Goal: Task Accomplishment & Management: Manage account settings

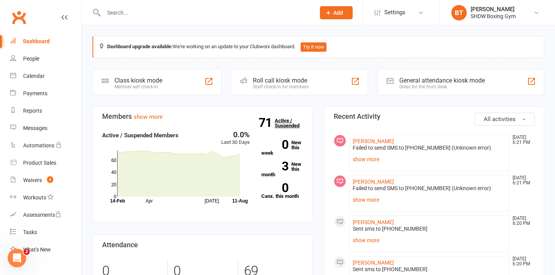
click at [267, 128] on strong "71" at bounding box center [267, 123] width 16 height 12
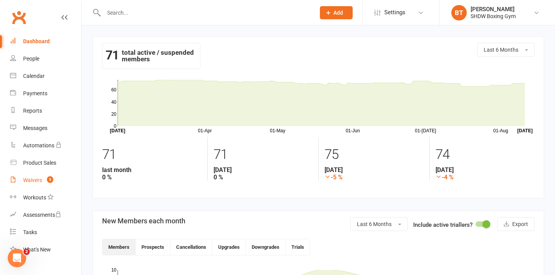
click at [58, 183] on link "Waivers 5" at bounding box center [45, 180] width 71 height 17
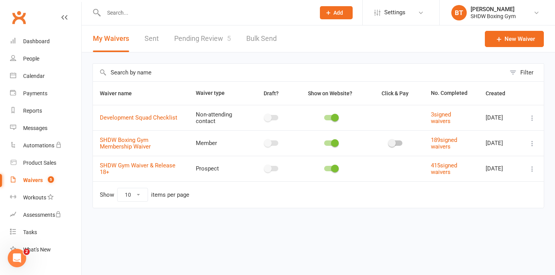
click at [204, 42] on link "Pending Review 5" at bounding box center [202, 38] width 57 height 27
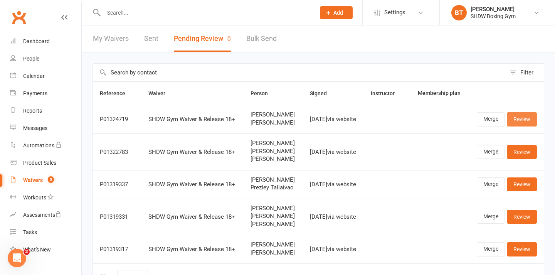
click at [527, 126] on link "Review" at bounding box center [522, 119] width 30 height 14
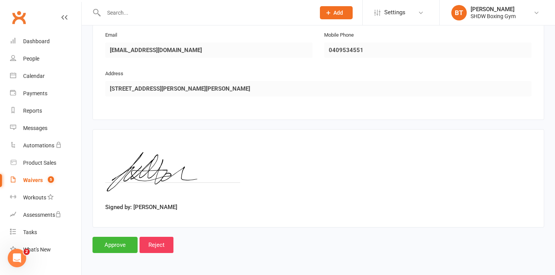
scroll to position [715, 0]
click at [111, 244] on input "Approve" at bounding box center [115, 245] width 45 height 16
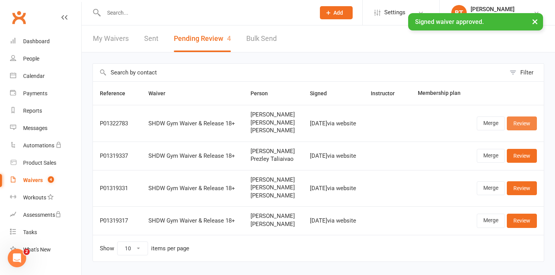
click at [520, 130] on link "Review" at bounding box center [522, 123] width 30 height 14
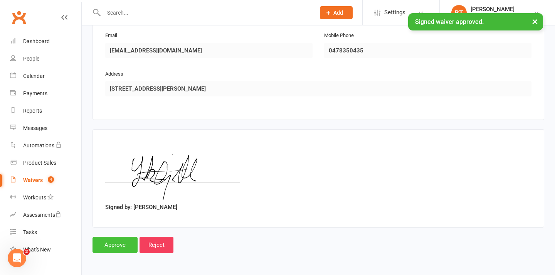
scroll to position [978, 0]
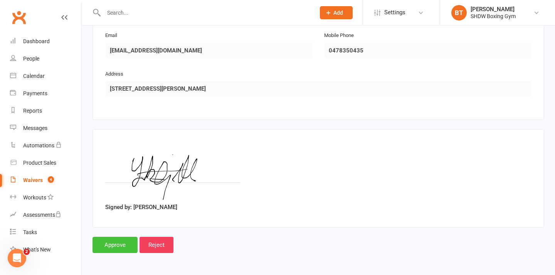
click at [113, 249] on input "Approve" at bounding box center [115, 245] width 45 height 16
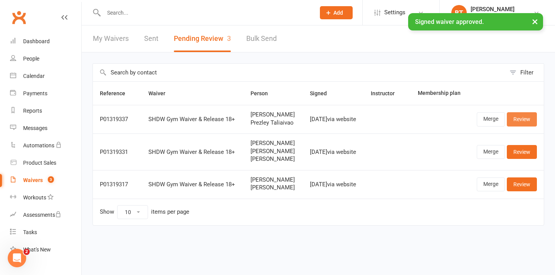
click at [515, 126] on link "Review" at bounding box center [522, 119] width 30 height 14
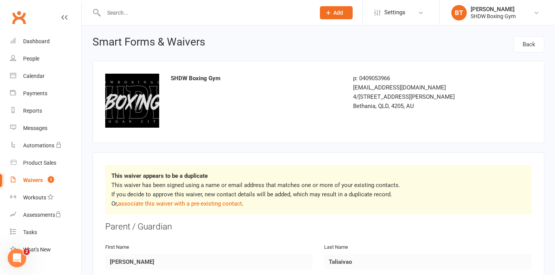
click at [162, 208] on p "This waiver has been signed using a name or email address that matches one or m…" at bounding box center [318, 194] width 414 height 28
click at [160, 205] on link "associate this waiver with a pre-existing contact" at bounding box center [180, 203] width 124 height 7
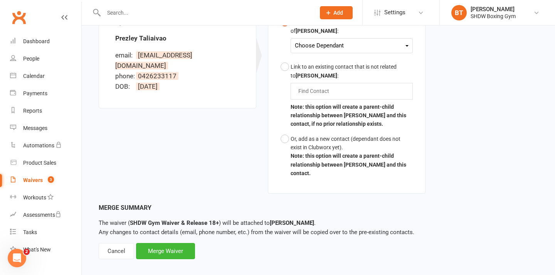
scroll to position [244, 0]
click at [162, 246] on div "Merge Waiver" at bounding box center [165, 252] width 59 height 16
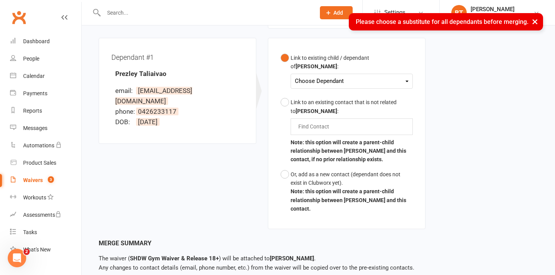
scroll to position [200, 0]
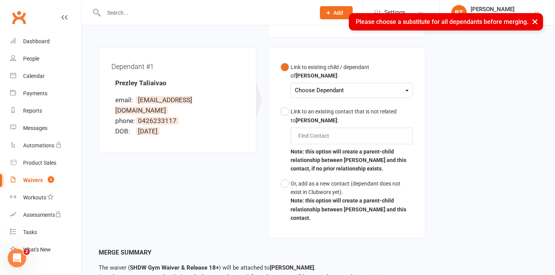
click at [330, 86] on div "Choose Dependant" at bounding box center [352, 90] width 114 height 10
click at [270, 81] on div "Link to existing child / dependant of [PERSON_NAME] : Choose Dependant [PERSON_…" at bounding box center [347, 142] width 158 height 191
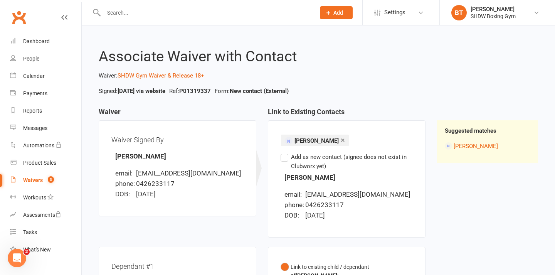
scroll to position [0, 0]
click at [27, 181] on div "Waivers" at bounding box center [33, 180] width 20 height 6
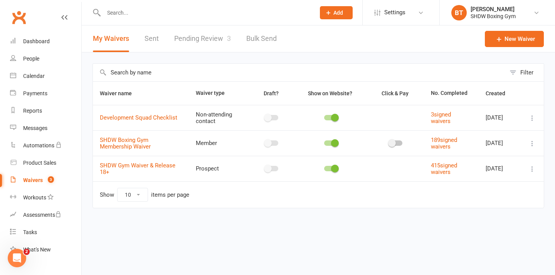
click at [201, 39] on link "Pending Review 3" at bounding box center [202, 38] width 57 height 27
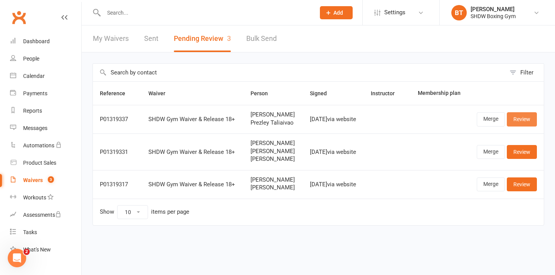
click at [523, 126] on link "Review" at bounding box center [522, 119] width 30 height 14
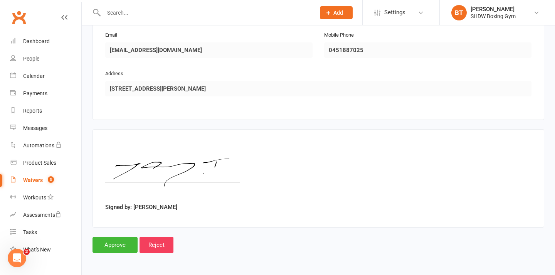
scroll to position [779, 0]
click at [121, 243] on input "Approve" at bounding box center [115, 245] width 45 height 16
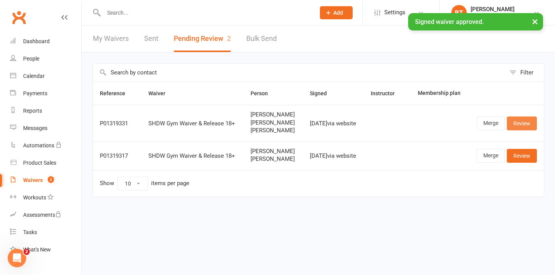
click at [515, 130] on link "Review" at bounding box center [522, 123] width 30 height 14
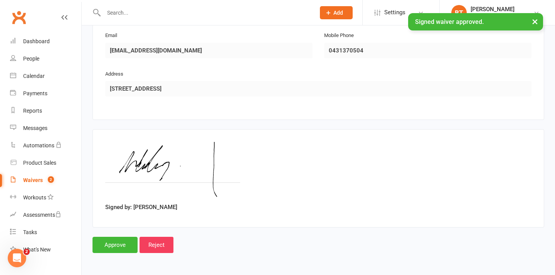
scroll to position [978, 0]
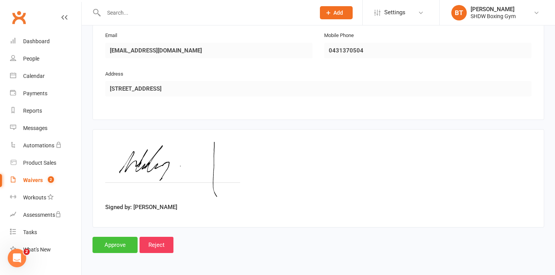
click at [115, 240] on input "Approve" at bounding box center [115, 245] width 45 height 16
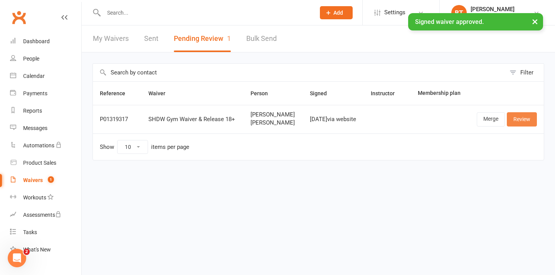
click at [528, 126] on link "Review" at bounding box center [522, 119] width 30 height 14
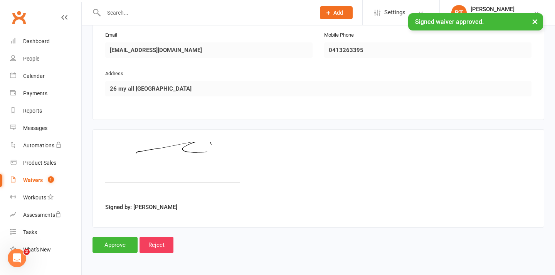
scroll to position [723, 0]
click at [100, 249] on input "Approve" at bounding box center [115, 245] width 45 height 16
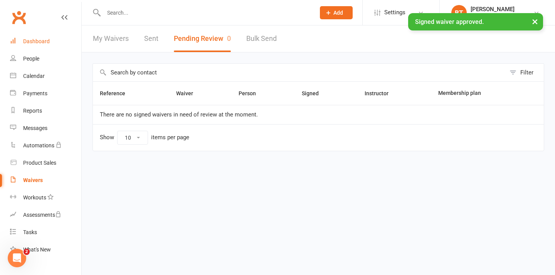
click at [36, 42] on div "Dashboard" at bounding box center [36, 41] width 27 height 6
